Goal: Find specific page/section: Find specific page/section

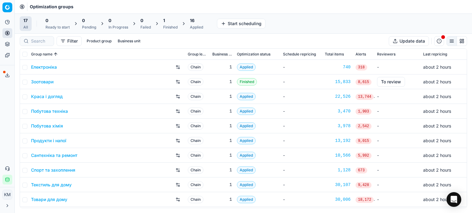
scroll to position [61, 0]
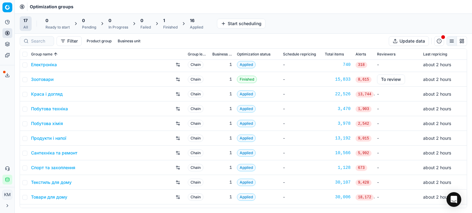
click at [87, 110] on div "Побутова техніка" at bounding box center [107, 109] width 152 height 10
click at [64, 108] on link "Побутова техніка" at bounding box center [49, 109] width 37 height 6
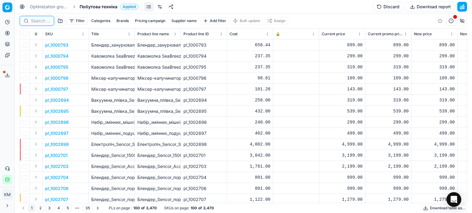
click at [41, 21] on input at bounding box center [40, 21] width 19 height 6
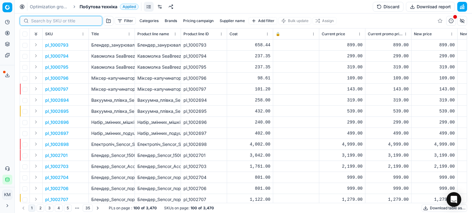
paste input "1462122"
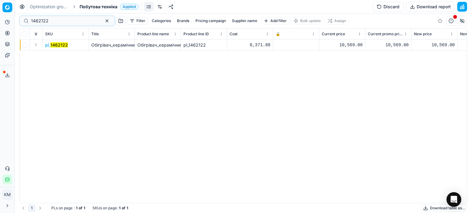
click at [59, 45] on mark "1462122" at bounding box center [59, 44] width 18 height 5
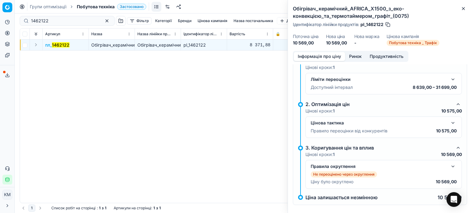
scroll to position [48, 0]
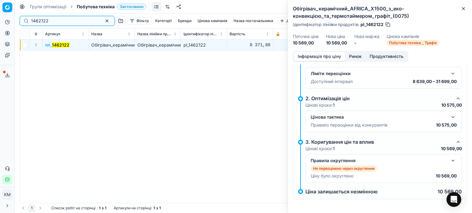
drag, startPoint x: 60, startPoint y: 21, endPoint x: 6, endPoint y: 22, distance: 53.8
click at [6, 22] on div "Цінова платформа Аналітика Ціноутворення Портфоліо продуктів Шаблони Експортний…" at bounding box center [236, 106] width 472 height 213
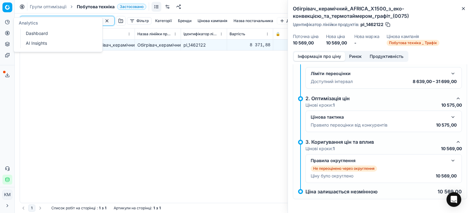
paste input "19"
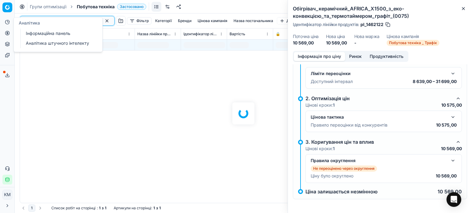
type input "1462119"
click at [110, 79] on div at bounding box center [243, 114] width 457 height 200
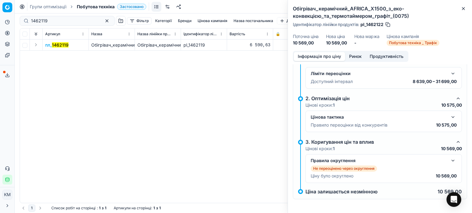
click at [60, 45] on font "1462119" at bounding box center [60, 44] width 17 height 5
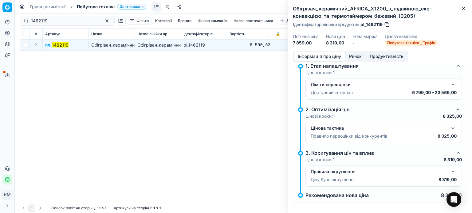
scroll to position [11, 0]
